Goal: Information Seeking & Learning: Learn about a topic

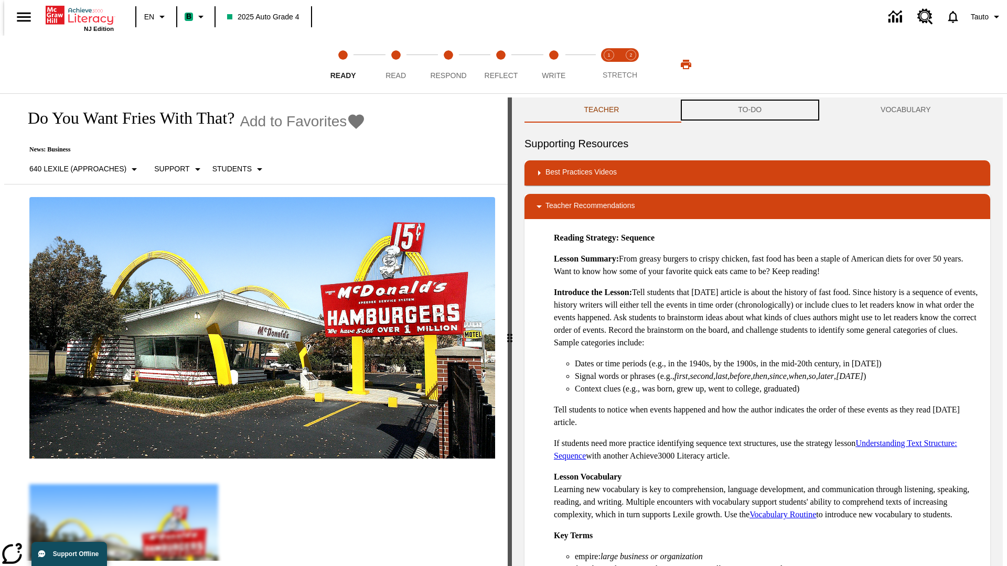
click at [750, 110] on button "TO-DO" at bounding box center [750, 110] width 143 height 25
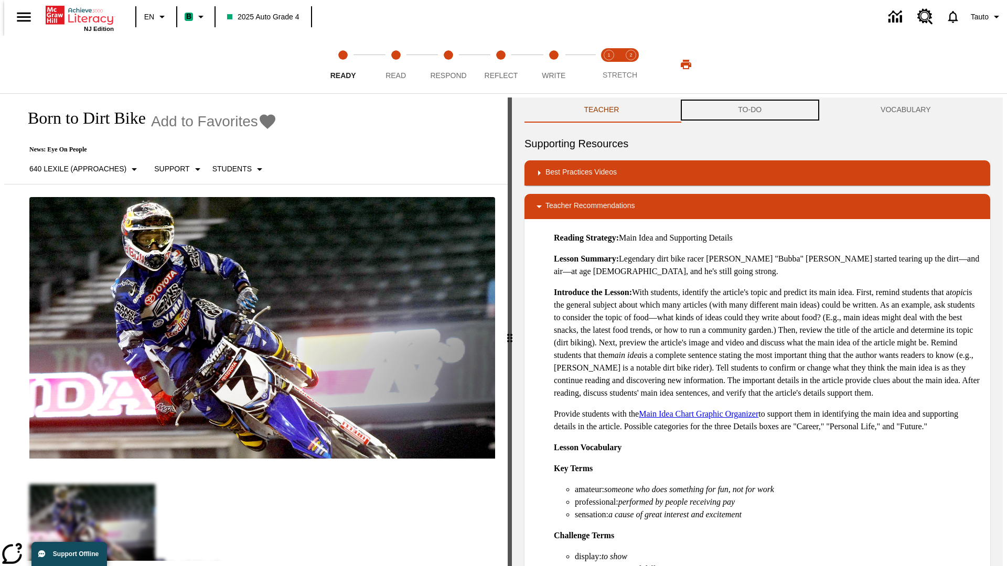
click at [750, 110] on button "TO-DO" at bounding box center [750, 110] width 143 height 25
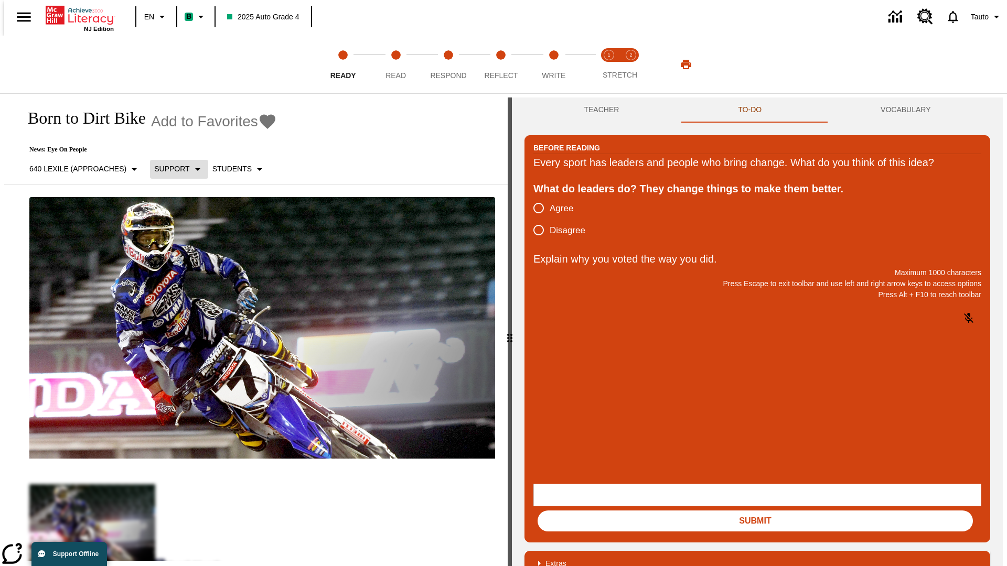
click at [174, 169] on p "Support" at bounding box center [171, 169] width 35 height 11
click at [186, 230] on p "Support" at bounding box center [186, 230] width 62 height 11
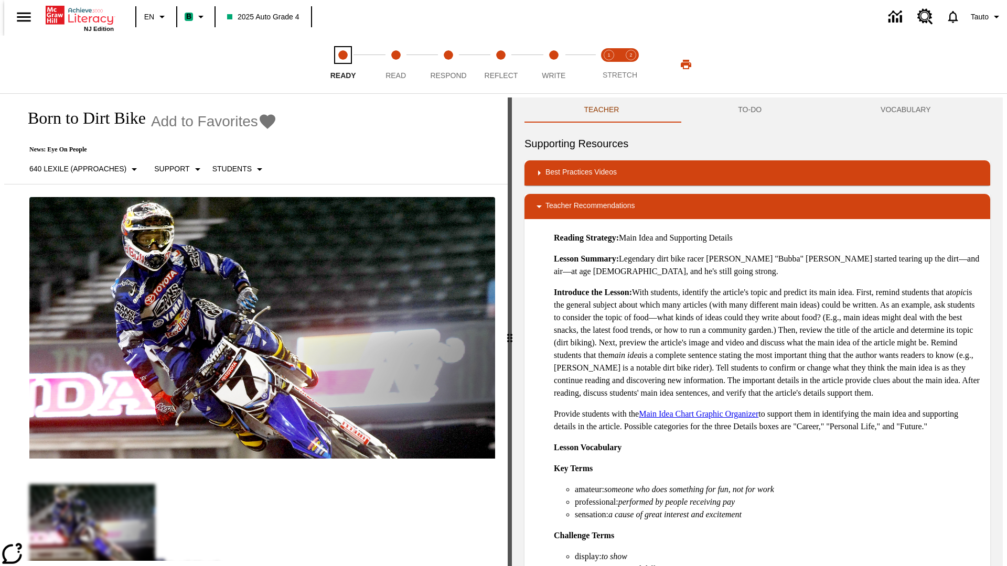
click at [343, 65] on span "Ready" at bounding box center [343, 71] width 26 height 19
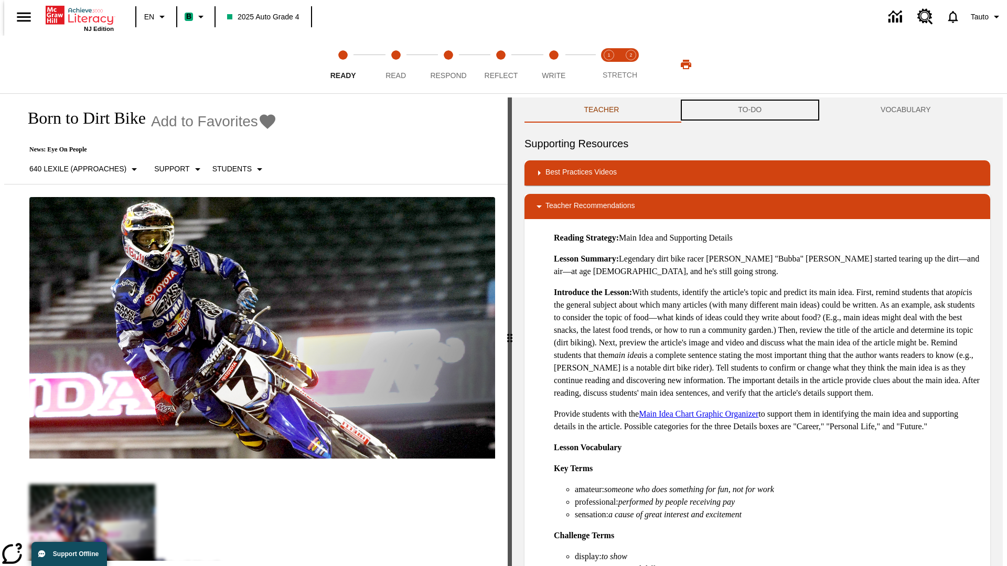
click at [750, 110] on button "TO-DO" at bounding box center [750, 110] width 143 height 25
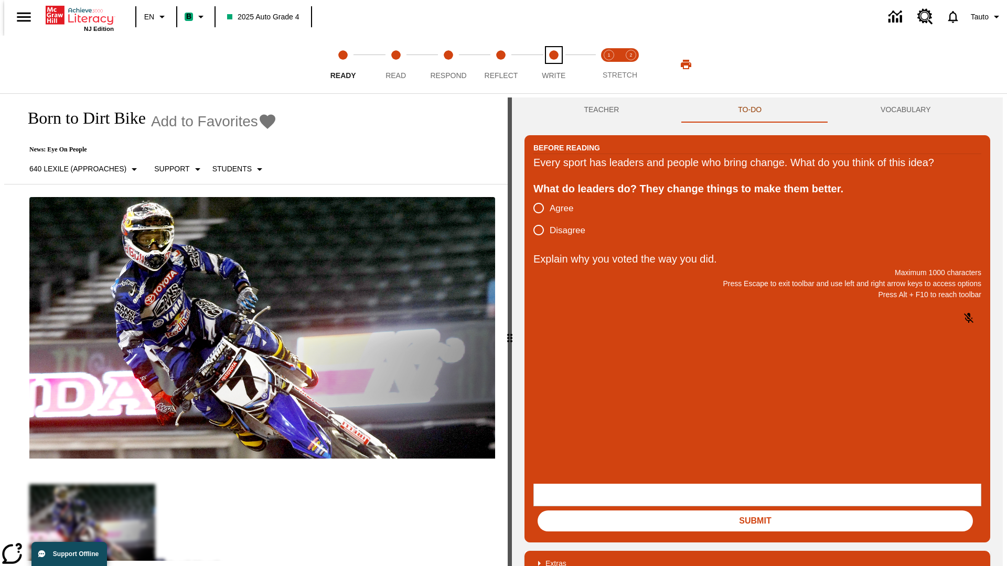
click at [553, 65] on span "Write" at bounding box center [554, 71] width 24 height 19
